Goal: Transaction & Acquisition: Subscribe to service/newsletter

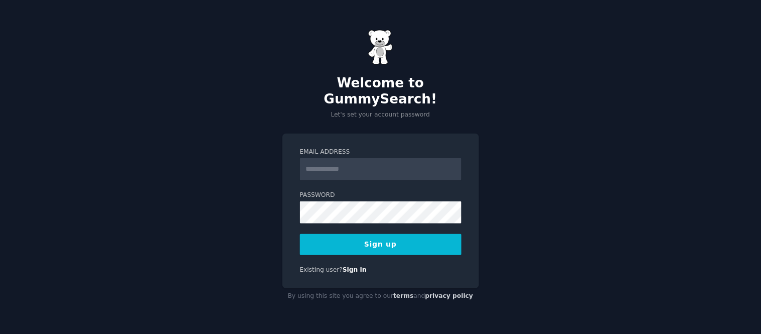
drag, startPoint x: 0, startPoint y: 0, endPoint x: 377, endPoint y: 156, distance: 407.6
click at [377, 158] on input "Email Address" at bounding box center [381, 169] width 162 height 22
click at [331, 158] on input "Email Address" at bounding box center [381, 169] width 162 height 22
paste input "**********"
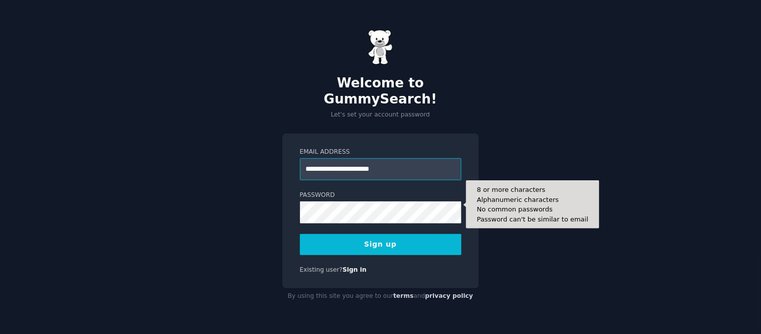
type input "**********"
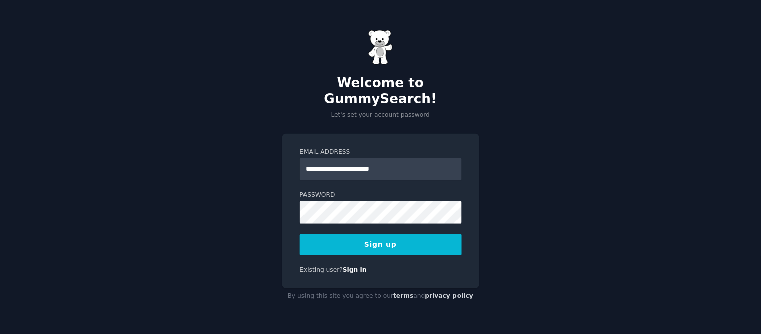
click at [353, 238] on button "Sign up" at bounding box center [381, 244] width 162 height 21
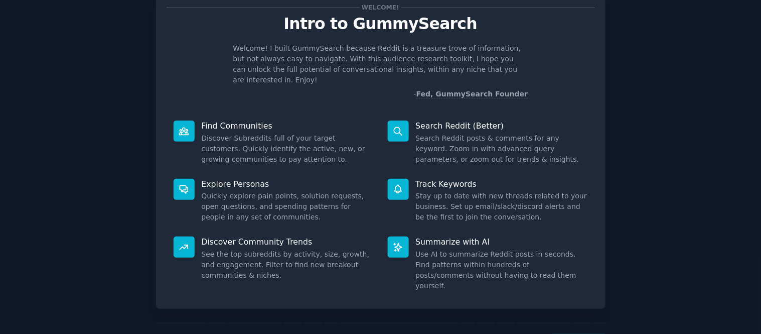
scroll to position [58, 0]
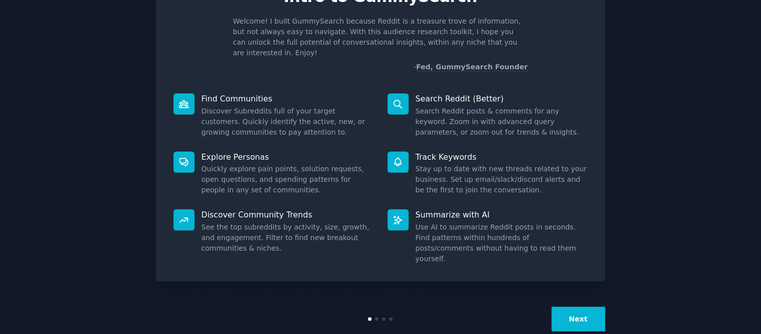
click at [561, 307] on button "Next" at bounding box center [579, 319] width 54 height 25
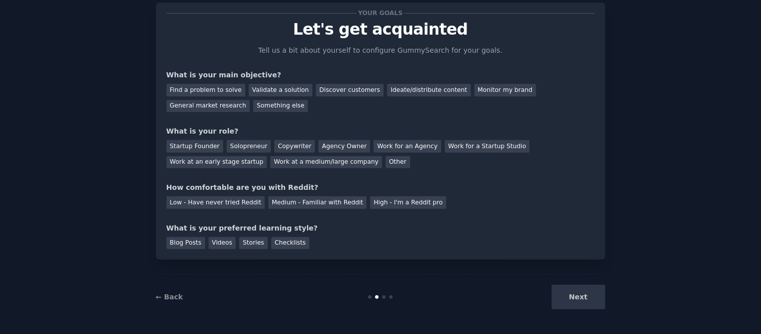
scroll to position [25, 0]
click at [562, 297] on div "Next" at bounding box center [531, 297] width 150 height 25
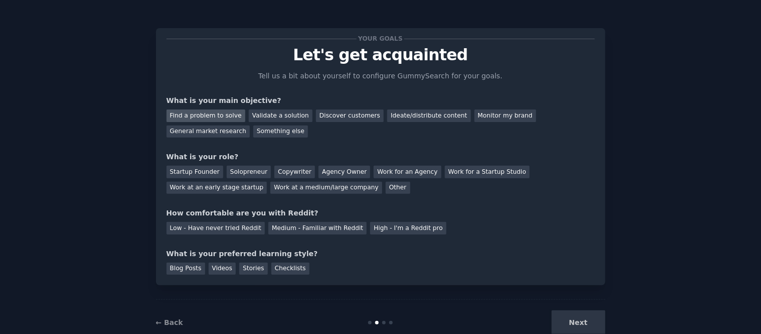
click at [208, 115] on div "Find a problem to solve" at bounding box center [206, 115] width 79 height 13
click at [274, 172] on div "Copywriter" at bounding box center [294, 172] width 41 height 13
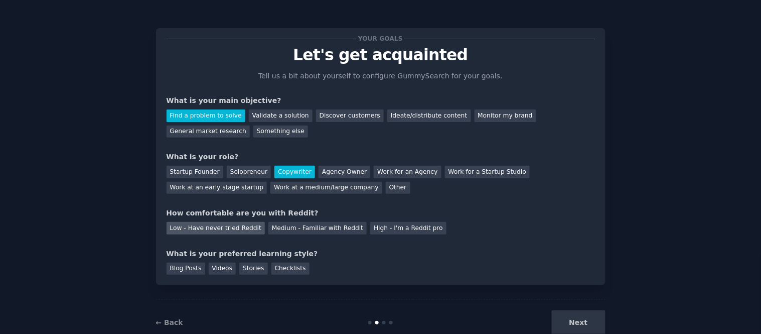
click at [224, 227] on div "Low - Have never tried Reddit" at bounding box center [216, 228] width 98 height 13
click at [184, 266] on div "Blog Posts" at bounding box center [186, 268] width 39 height 13
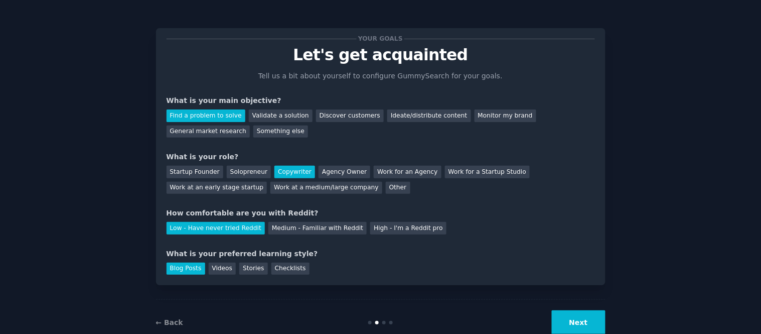
click at [574, 321] on button "Next" at bounding box center [579, 322] width 54 height 25
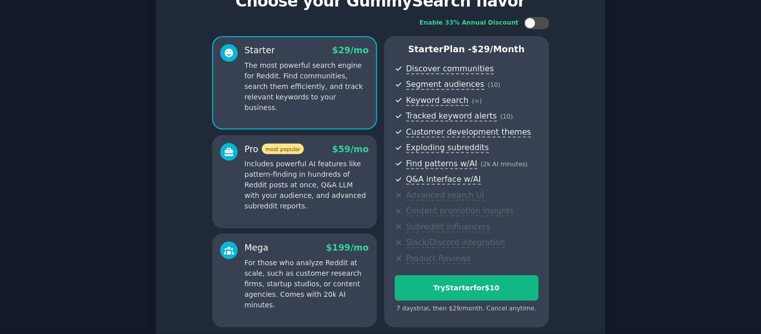
scroll to position [142, 0]
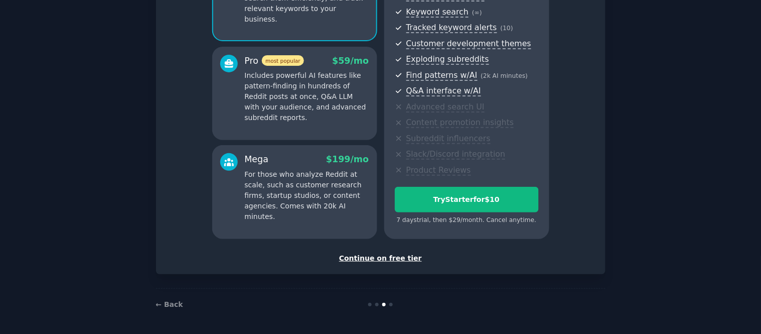
click at [380, 261] on div "Continue on free tier" at bounding box center [381, 258] width 428 height 11
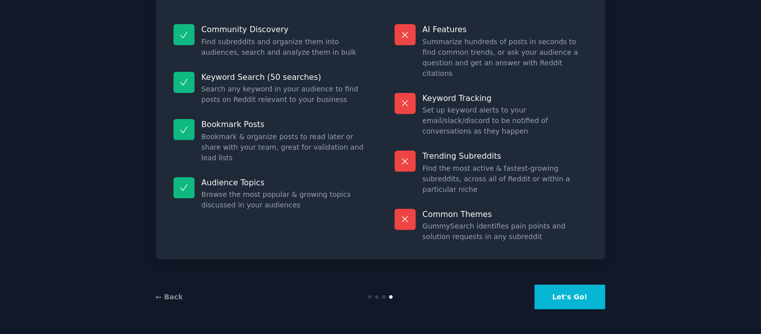
scroll to position [57, 0]
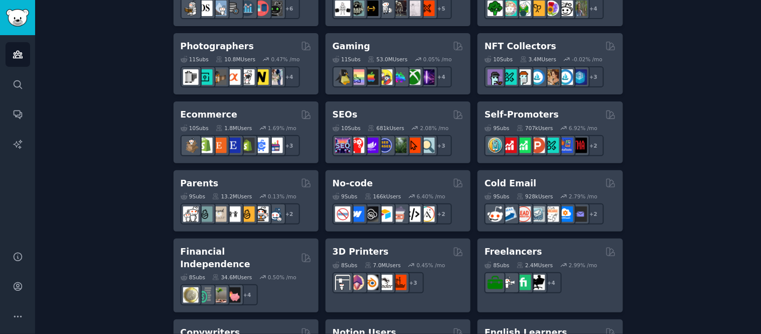
scroll to position [557, 0]
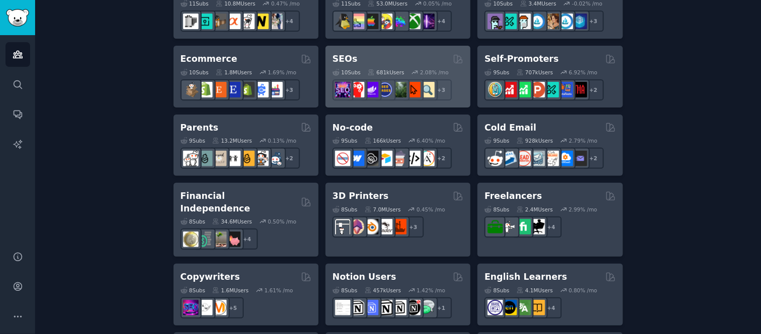
click at [341, 60] on h2 "SEOs" at bounding box center [345, 59] width 25 height 13
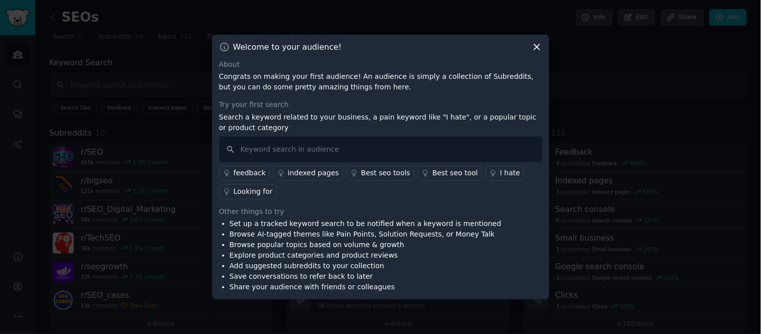
click at [537, 49] on icon at bounding box center [537, 47] width 11 height 11
